Goal: Navigation & Orientation: Find specific page/section

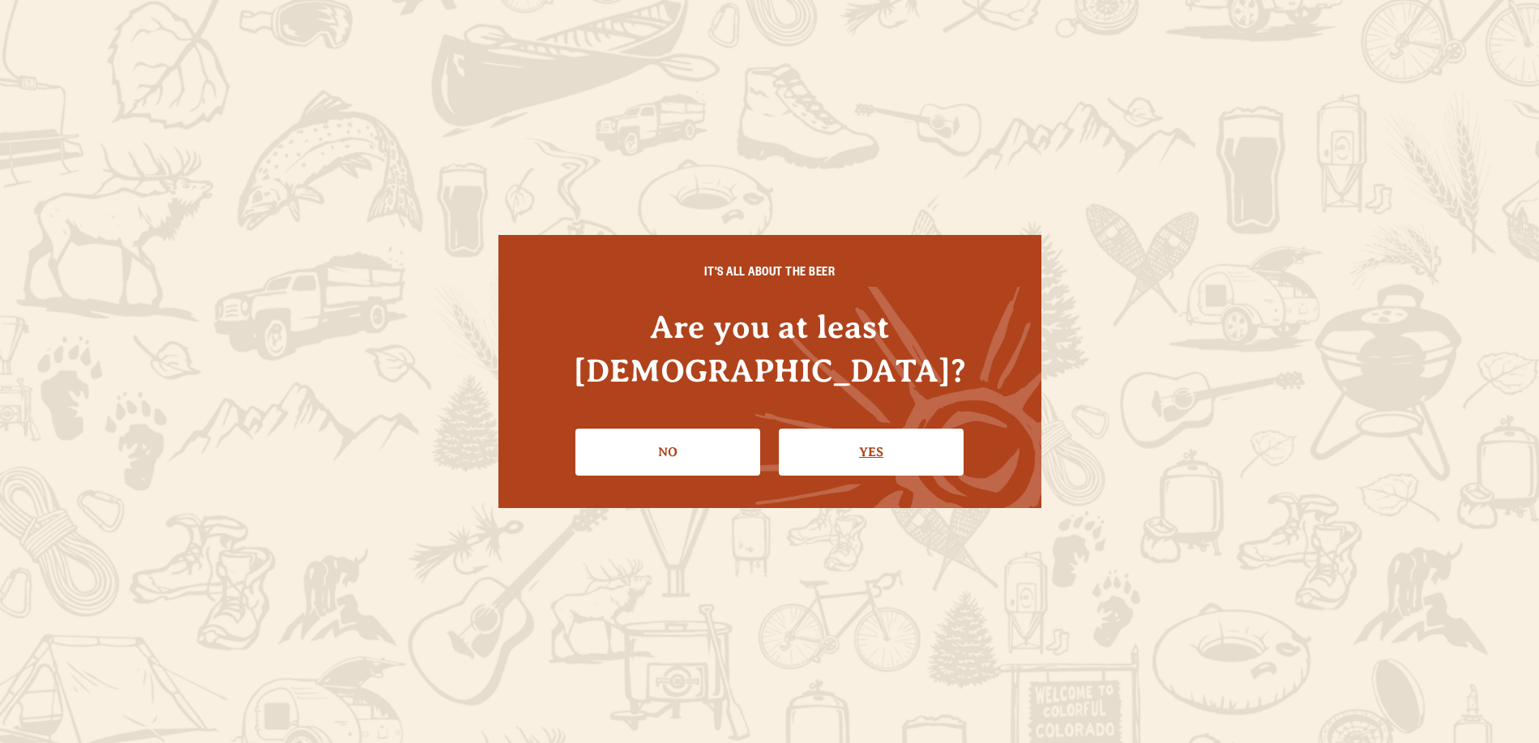
click at [898, 431] on link "Yes" at bounding box center [871, 452] width 185 height 47
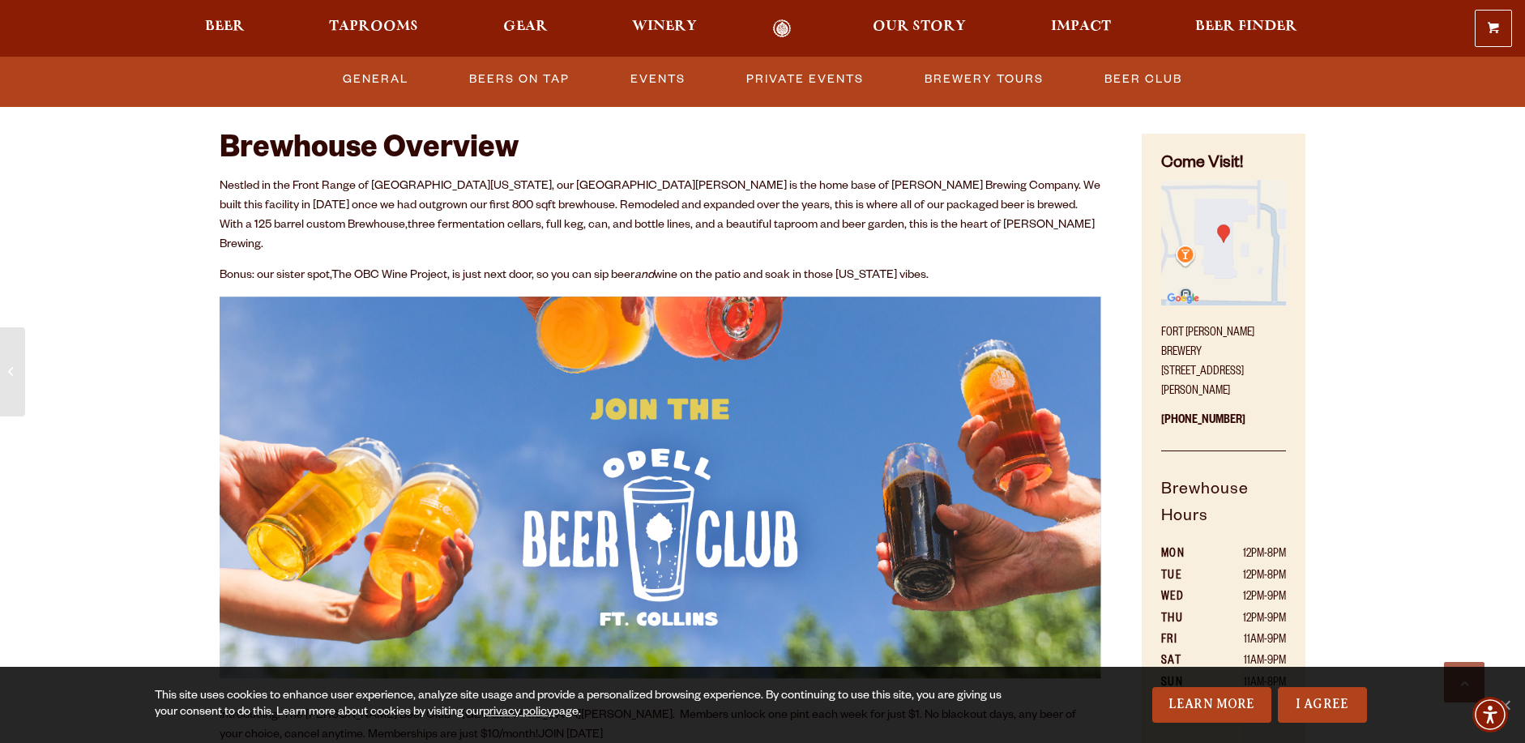
scroll to position [432, 0]
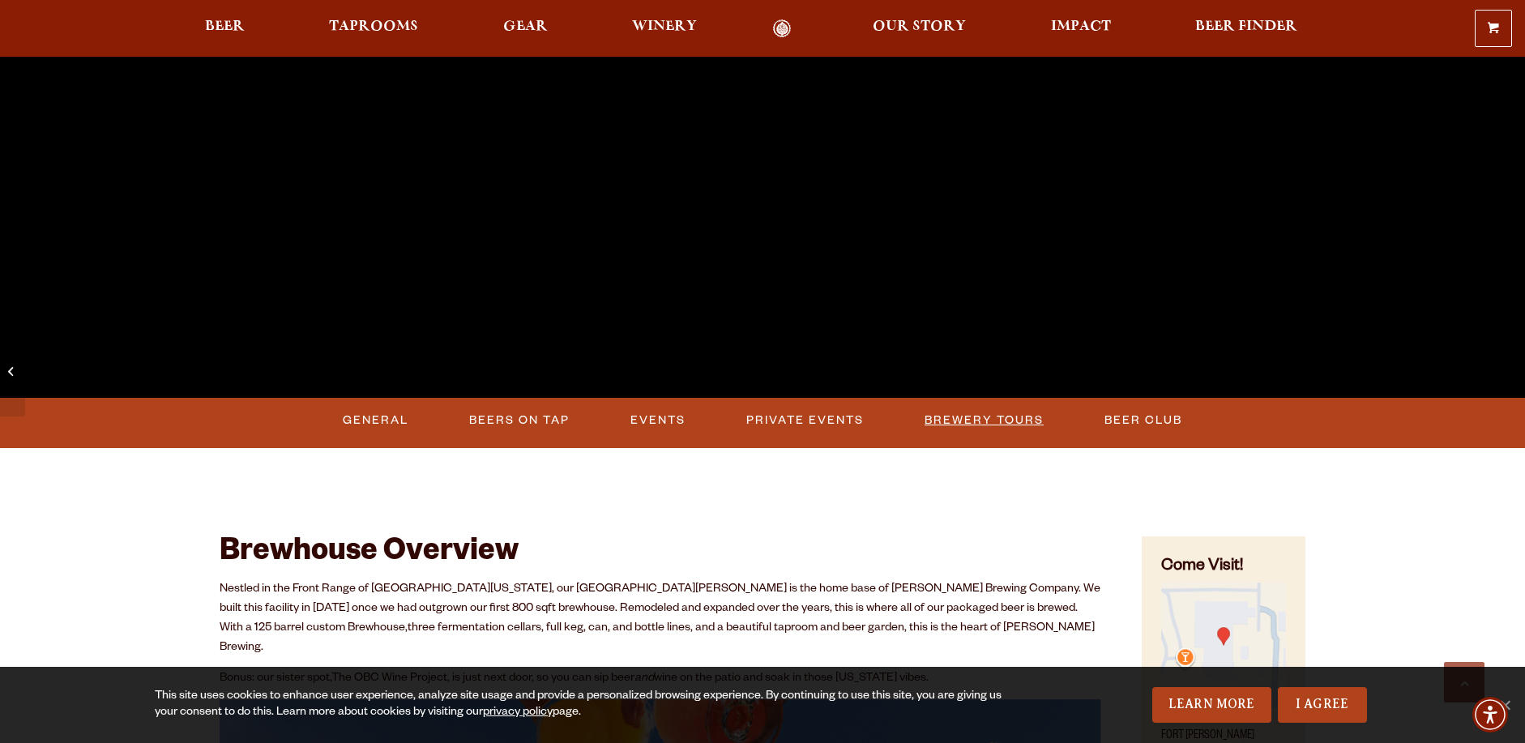
click at [983, 421] on link "Brewery Tours" at bounding box center [984, 420] width 132 height 37
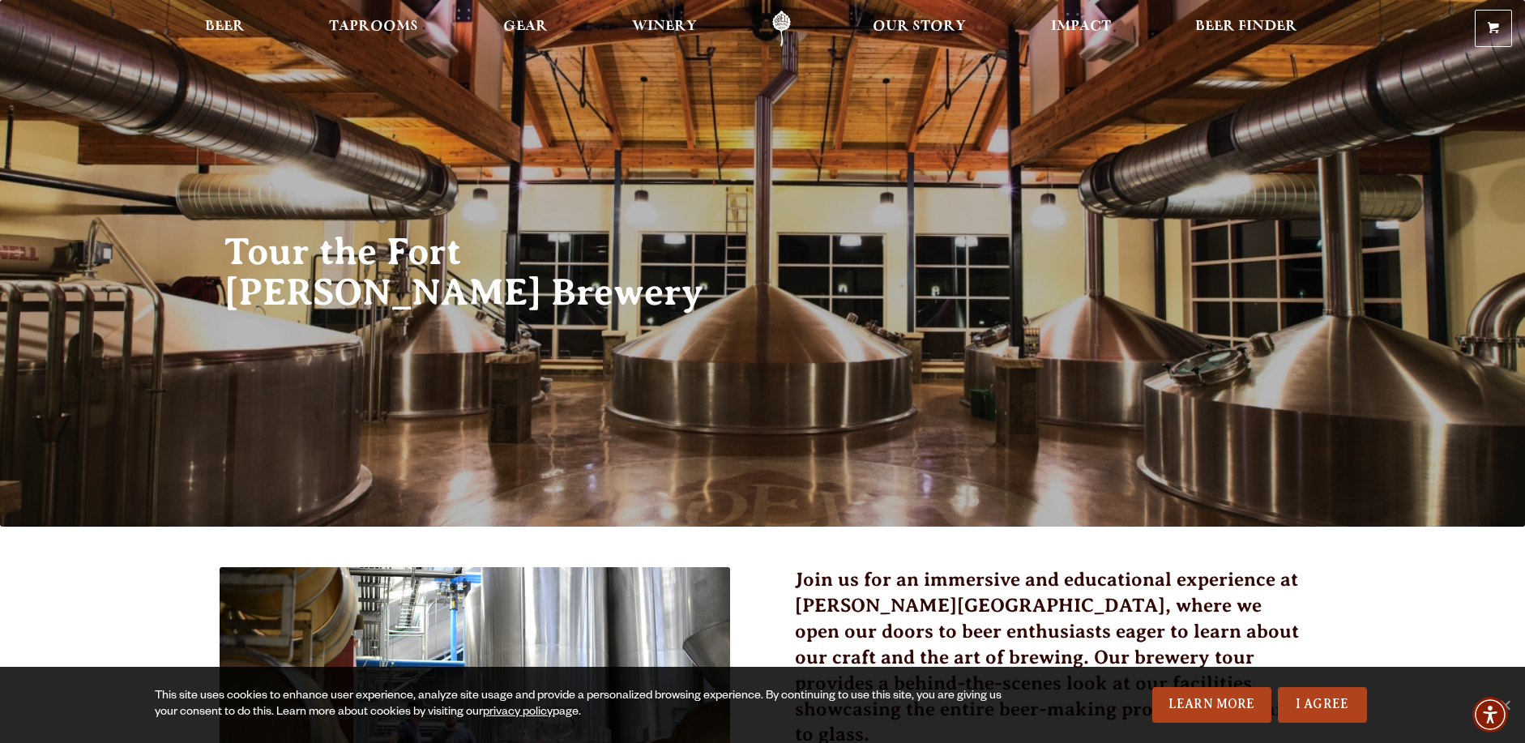
scroll to position [432, 0]
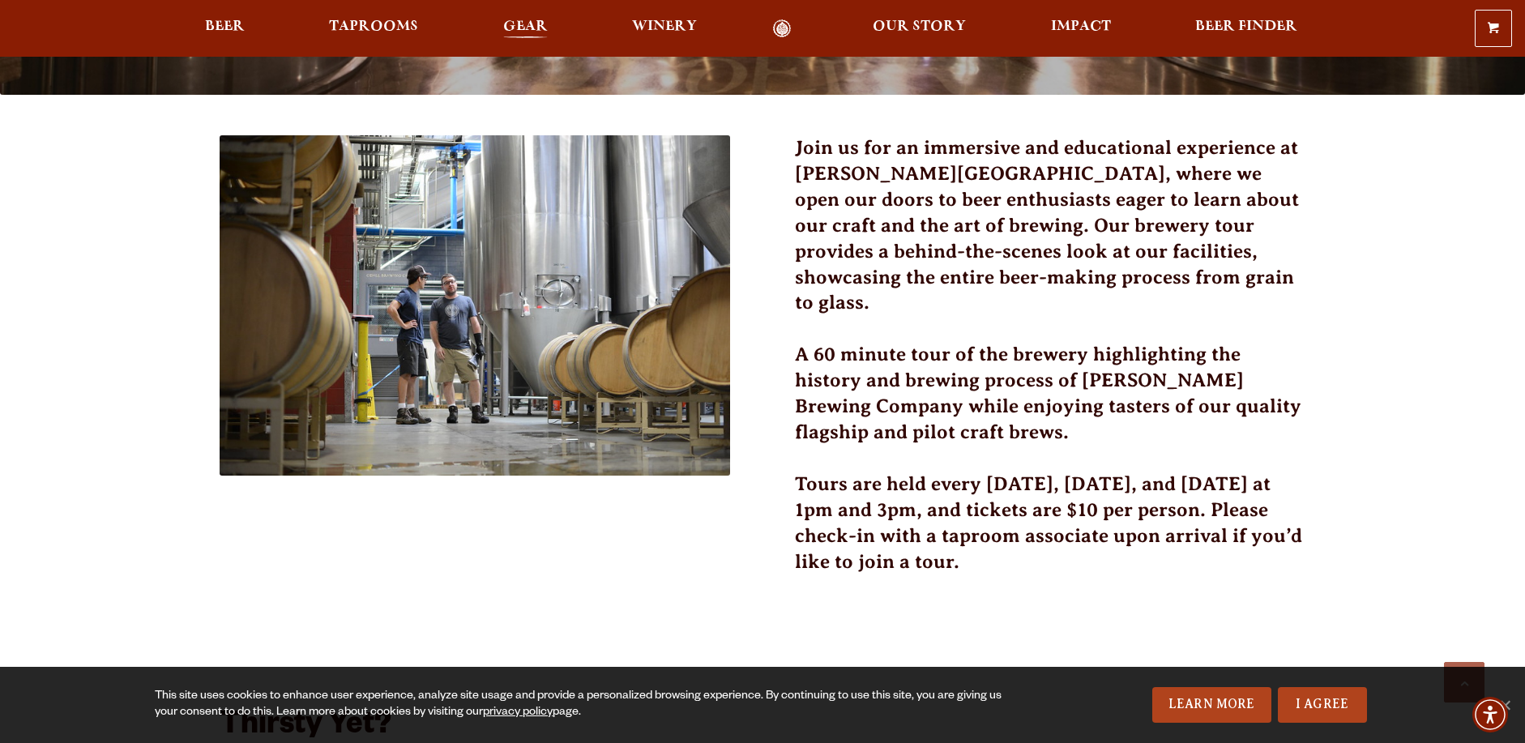
click at [525, 20] on span "Gear" at bounding box center [525, 26] width 45 height 13
click at [665, 33] on span "Winery" at bounding box center [664, 26] width 65 height 13
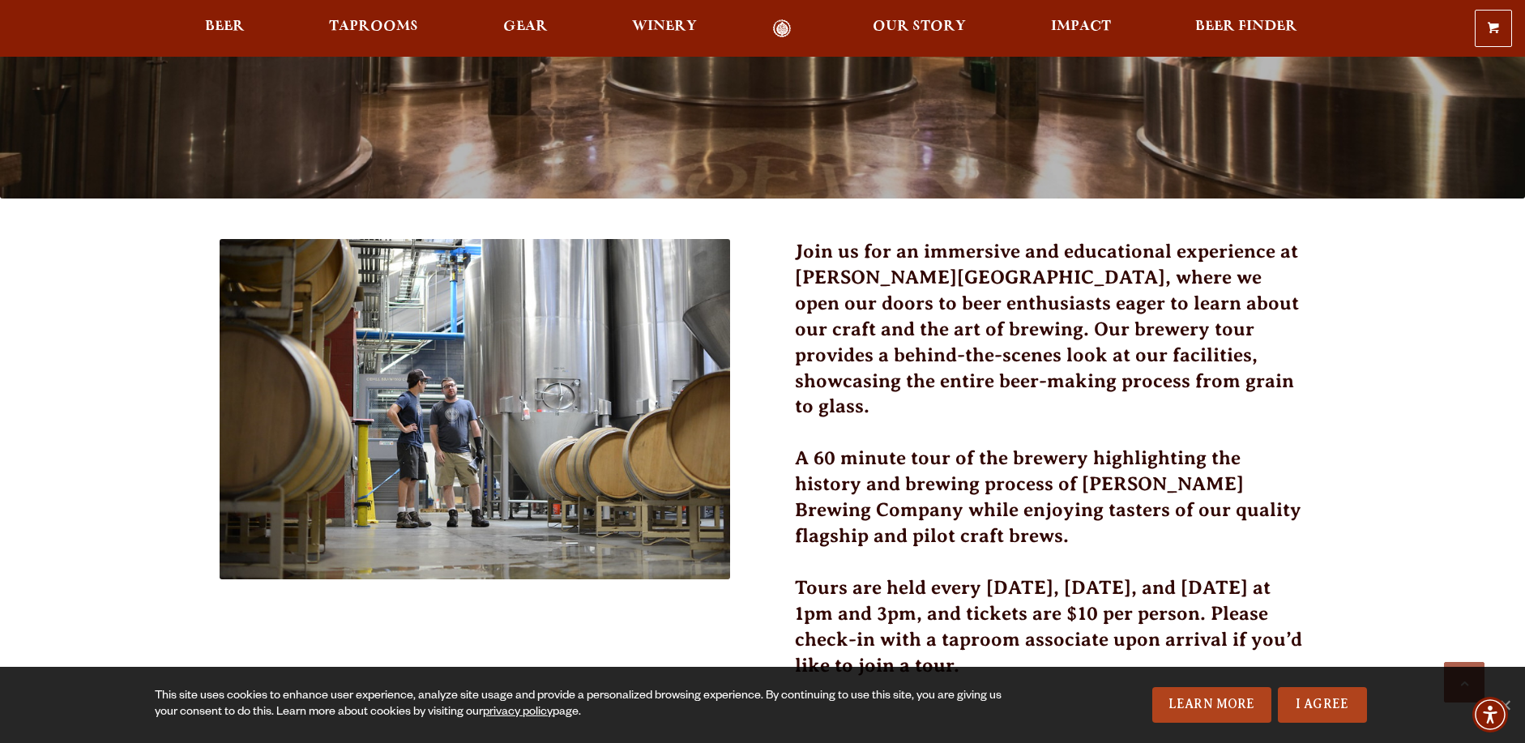
scroll to position [0, 0]
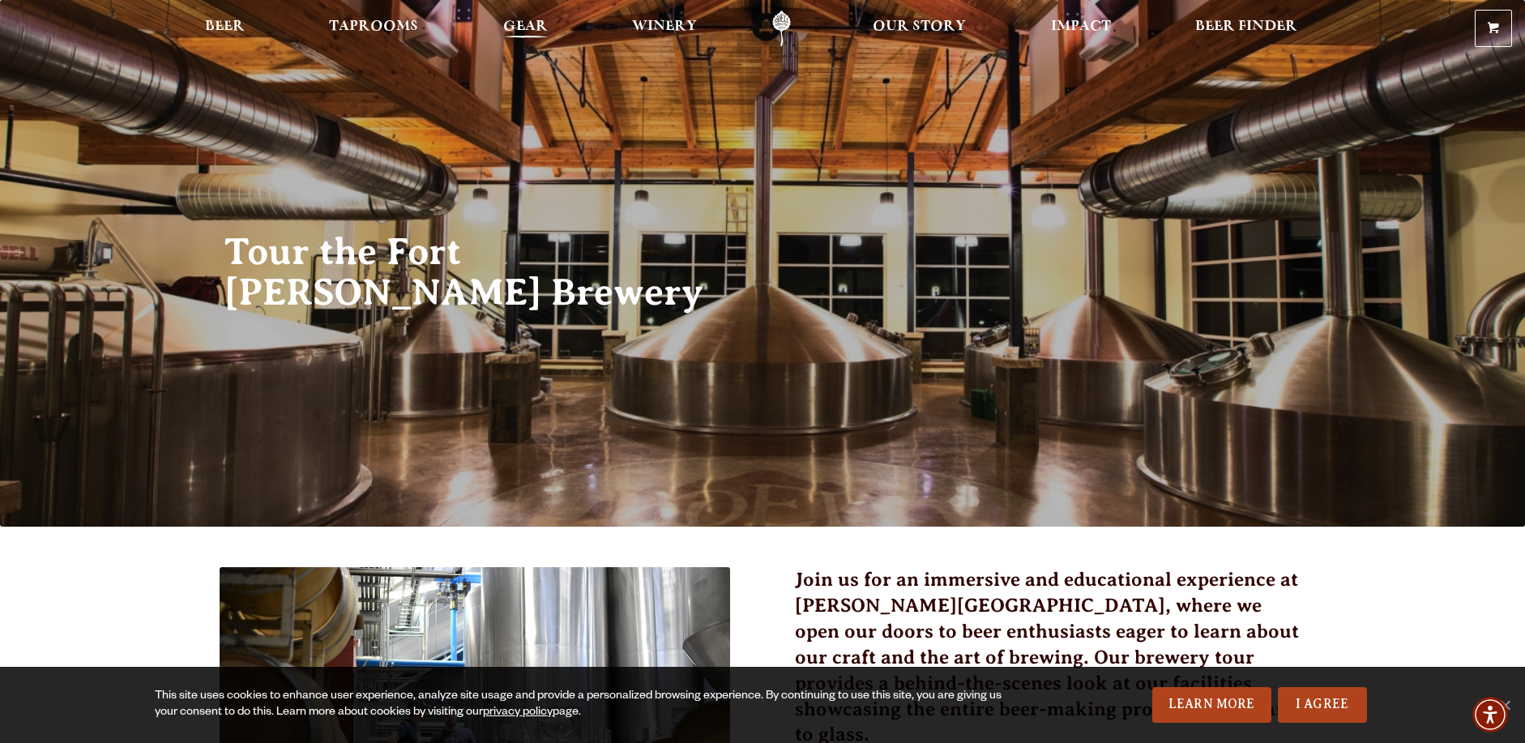
click at [530, 33] on span "Gear" at bounding box center [525, 26] width 45 height 13
